Goal: Transaction & Acquisition: Book appointment/travel/reservation

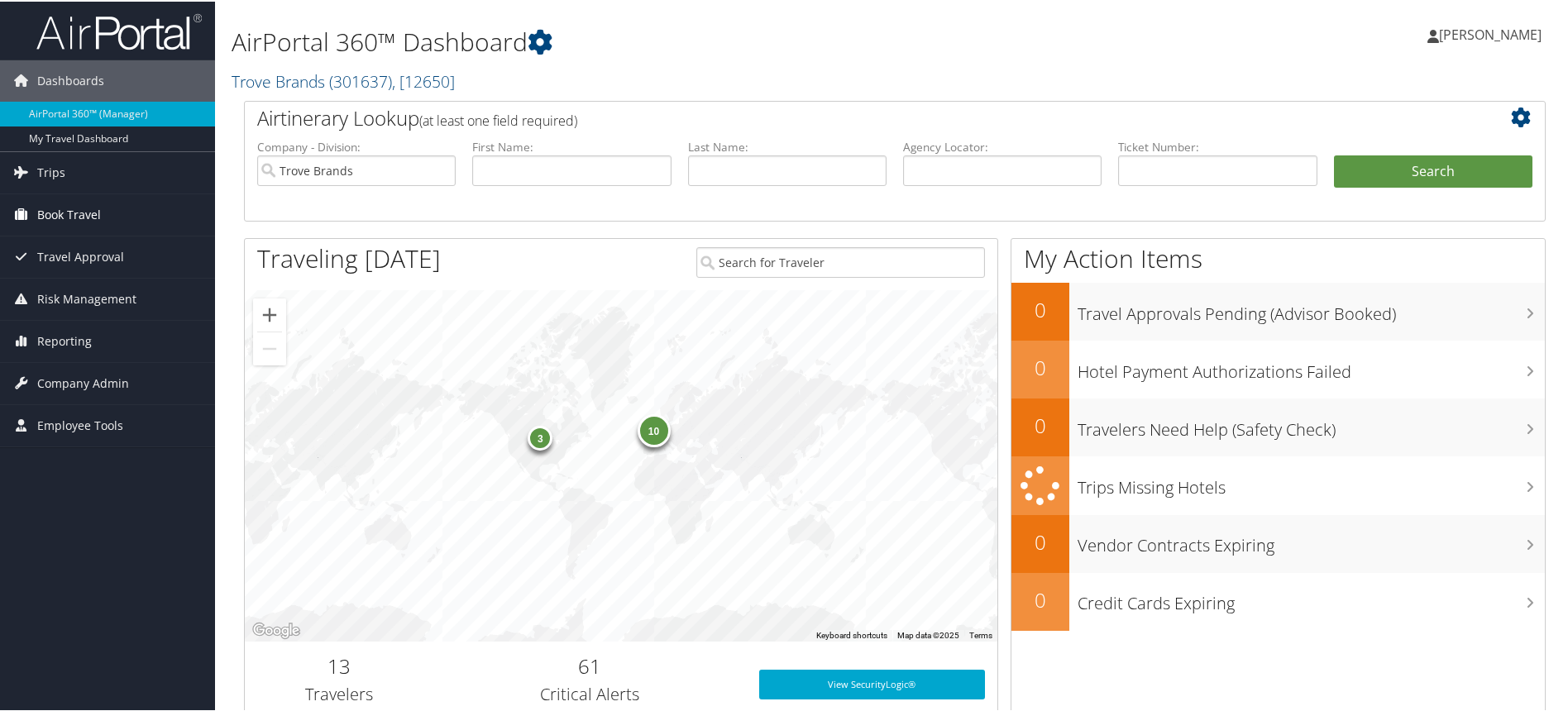
click at [112, 202] on link "Book Travel" at bounding box center [107, 213] width 215 height 41
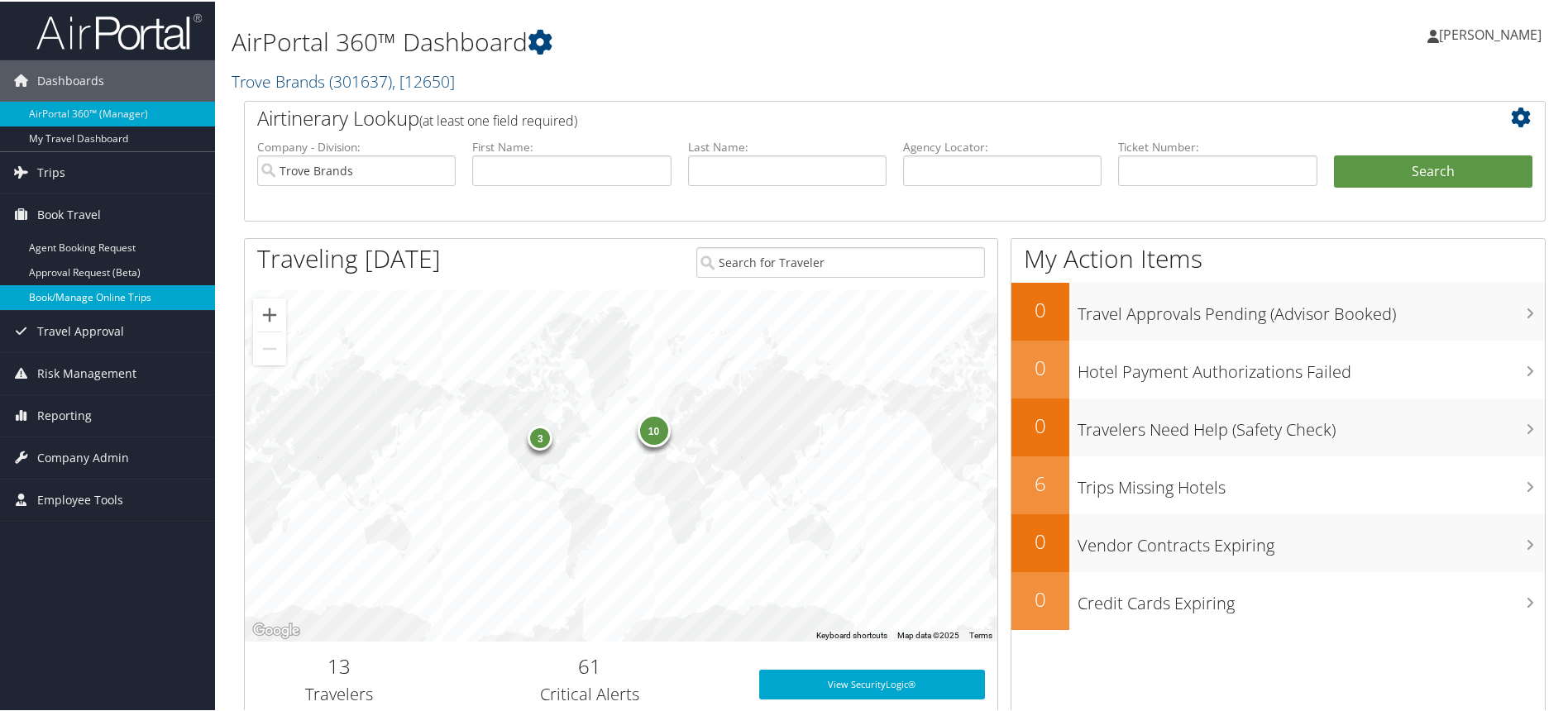
click at [94, 290] on link "Book/Manage Online Trips" at bounding box center [107, 296] width 215 height 25
click at [104, 298] on link "Book/Manage Online Trips" at bounding box center [107, 296] width 215 height 25
click at [58, 218] on span "Book Travel" at bounding box center [69, 213] width 63 height 41
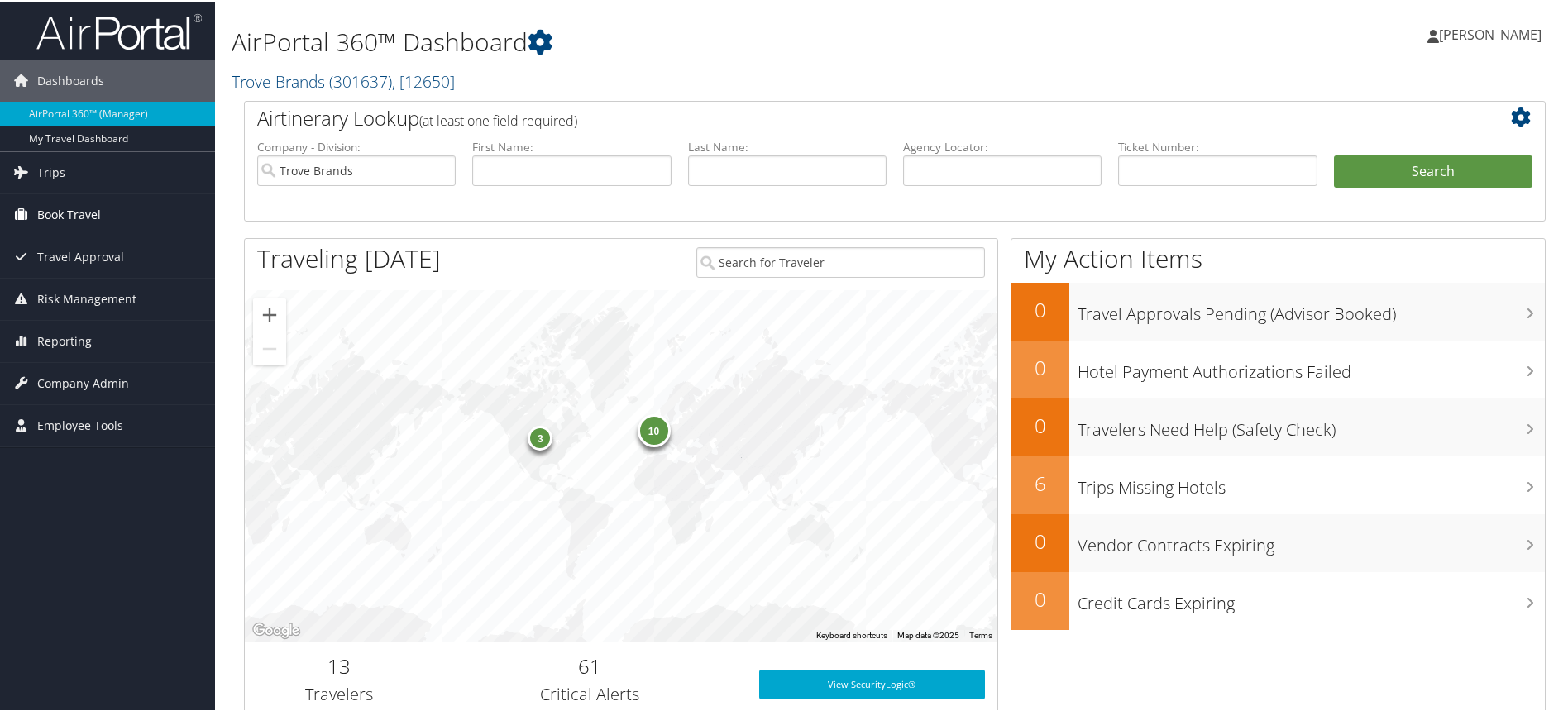
click at [58, 218] on span "Book Travel" at bounding box center [69, 213] width 63 height 41
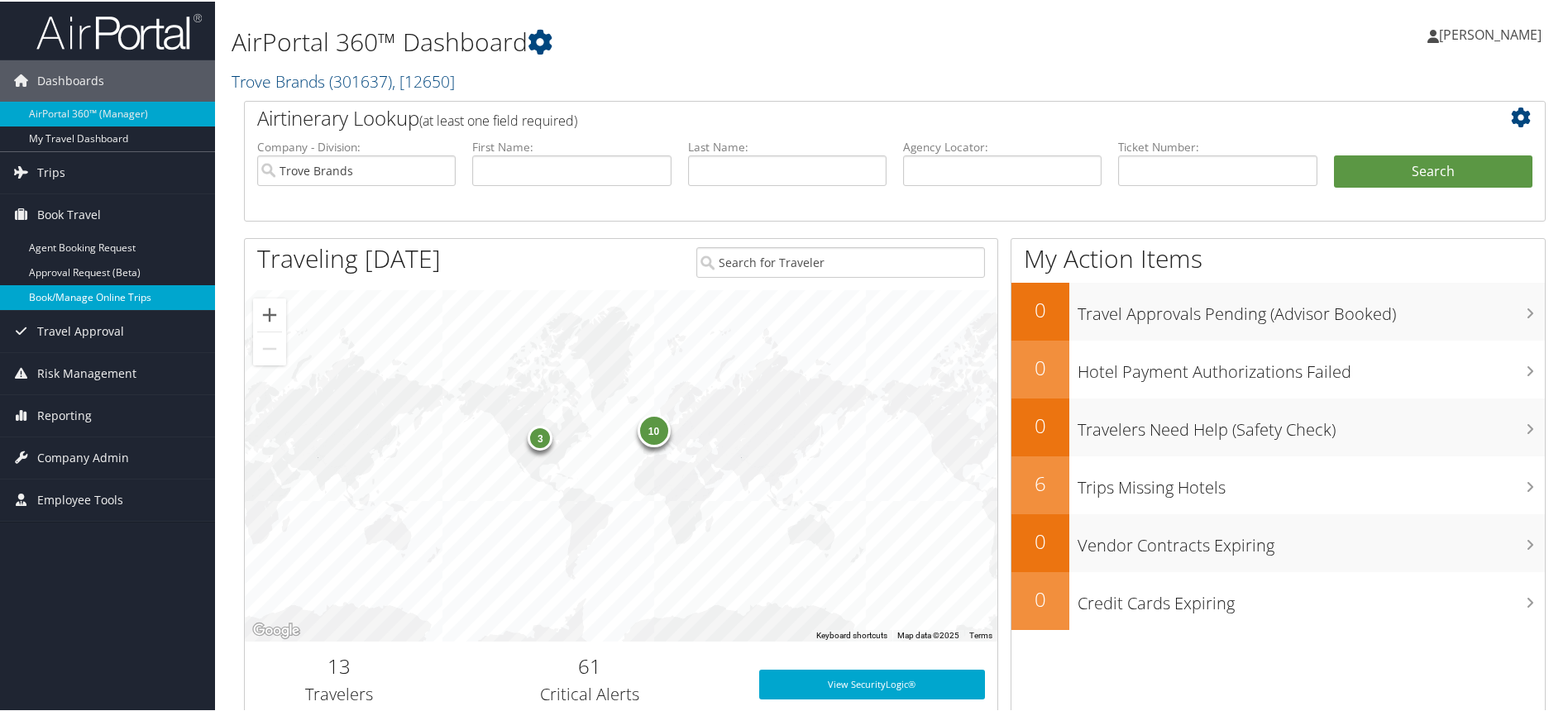
click at [67, 300] on link "Book/Manage Online Trips" at bounding box center [107, 296] width 215 height 25
